Goal: Check status

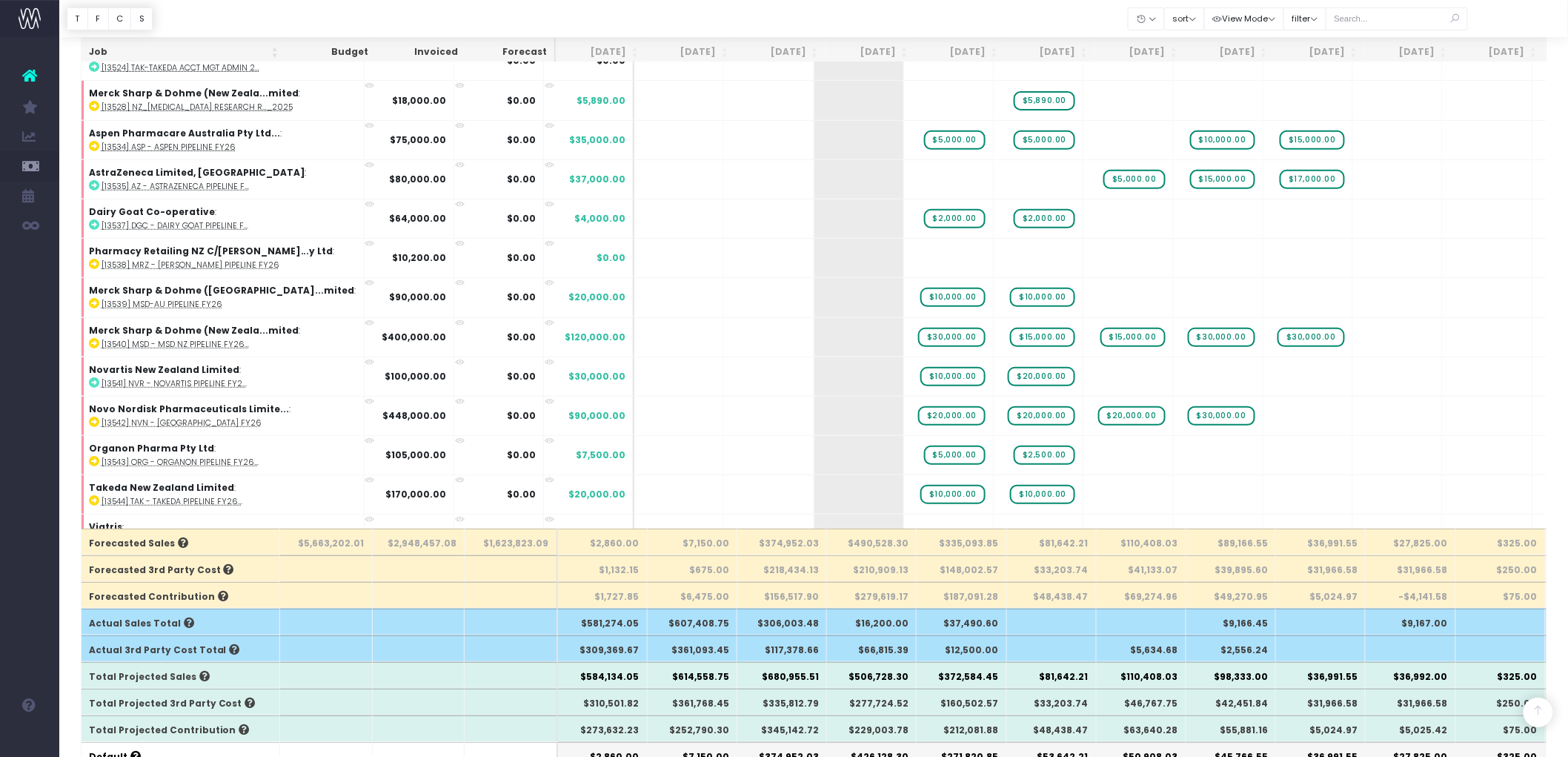
scroll to position [329, 0]
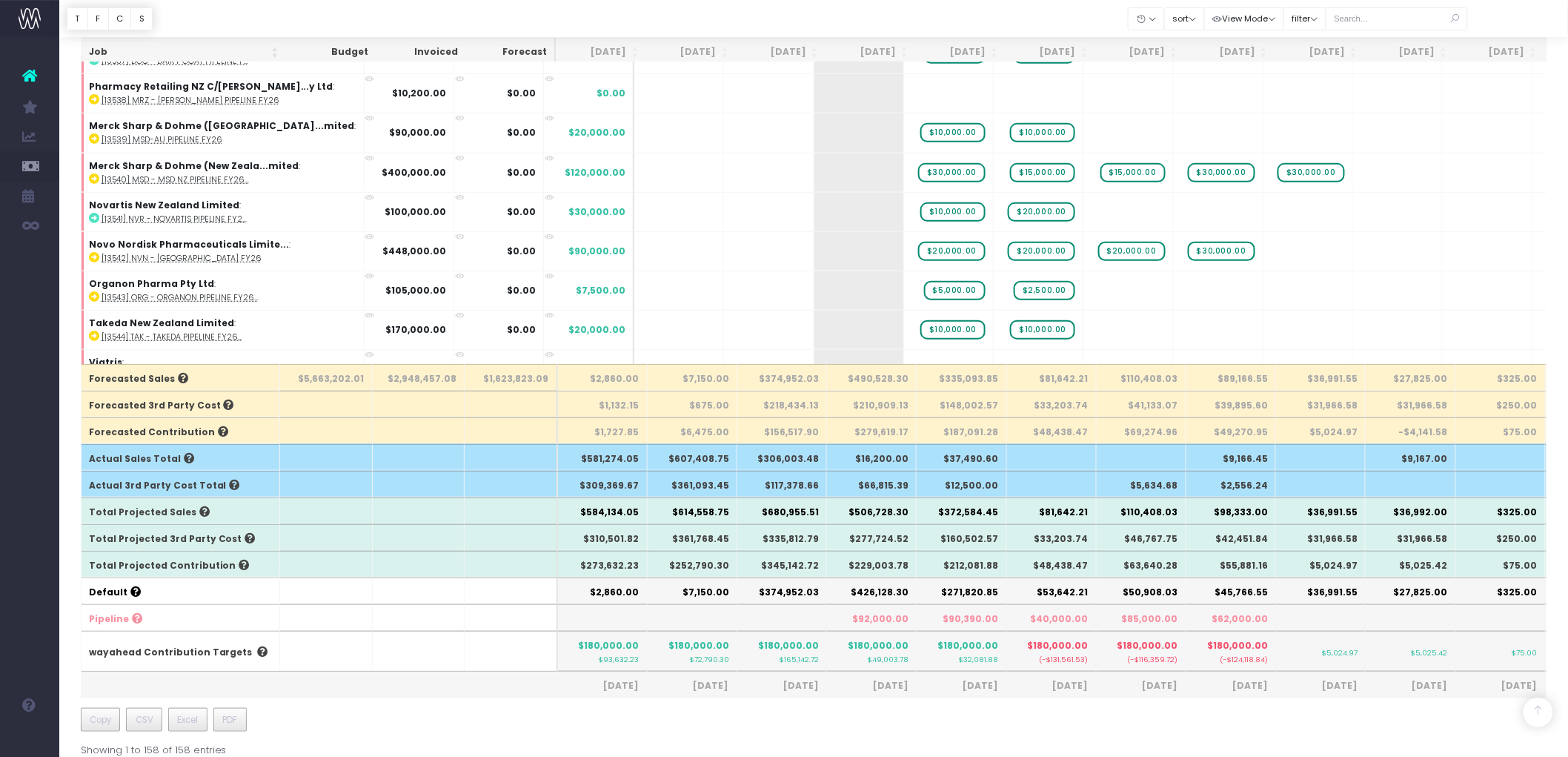
click at [723, 564] on th "$252,790.30" at bounding box center [693, 563] width 89 height 27
click at [1226, 15] on button "View Mode" at bounding box center [1244, 19] width 81 height 23
click at [1024, 20] on div at bounding box center [814, 19] width 1509 height 37
click at [715, 567] on th "$252,790.30" at bounding box center [693, 563] width 89 height 27
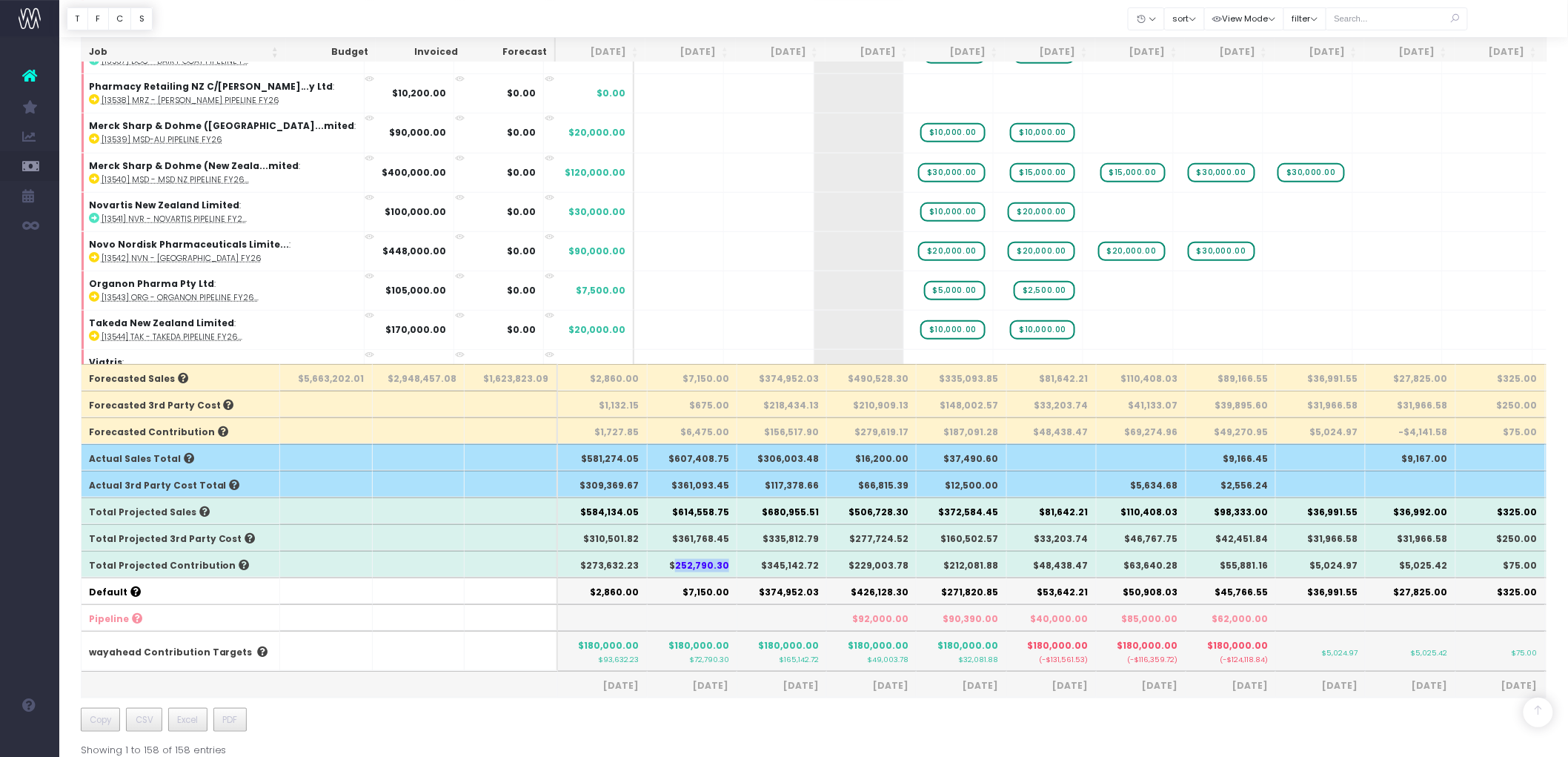
click at [715, 567] on th "$252,790.30" at bounding box center [693, 563] width 89 height 27
